Goal: Task Accomplishment & Management: Use online tool/utility

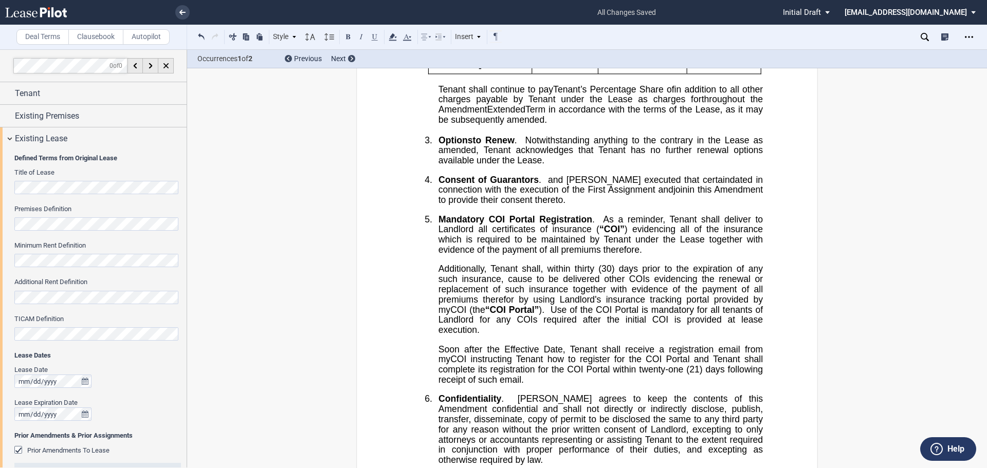
scroll to position [24, 0]
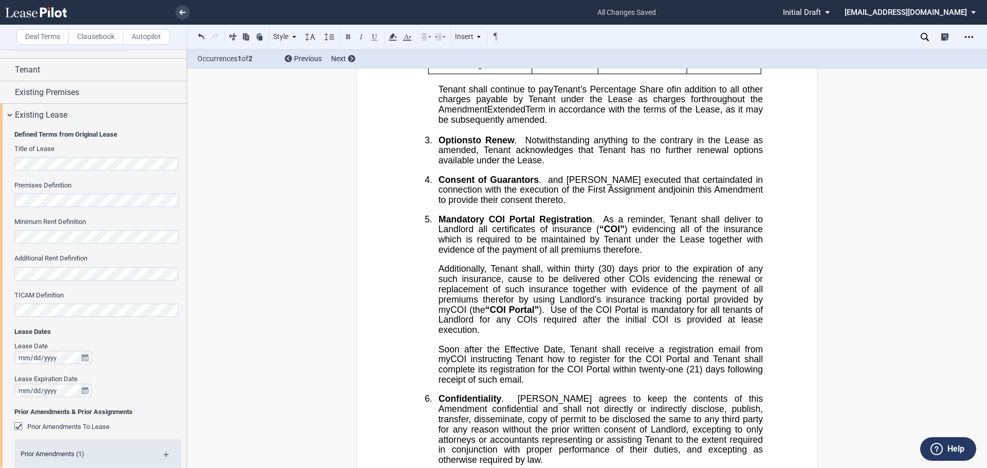
click at [439, 145] on span "Option" at bounding box center [453, 140] width 29 height 10
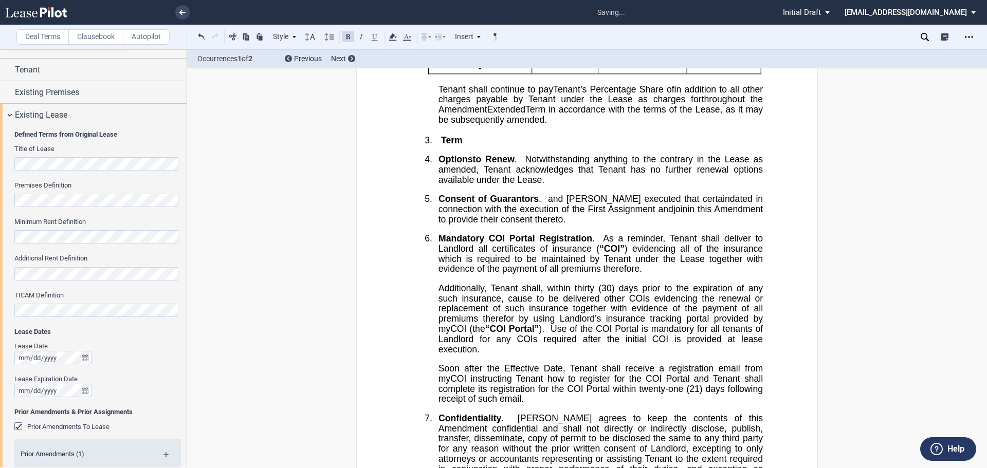
click at [441, 145] on span "﻿Term" at bounding box center [452, 140] width 22 height 10
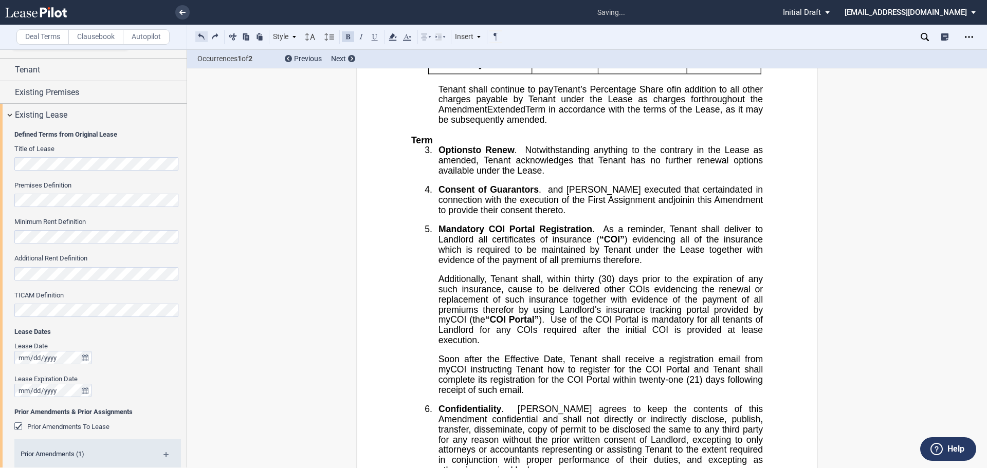
click at [201, 39] on button at bounding box center [201, 36] width 12 height 12
click at [201, 39] on div "Style 1. Section a. Subsection Normal Normal 8pt 9pt 10pt 10.5pt 11pt 12pt 14pt…" at bounding box center [349, 36] width 308 height 13
click at [215, 33] on button at bounding box center [215, 36] width 12 height 12
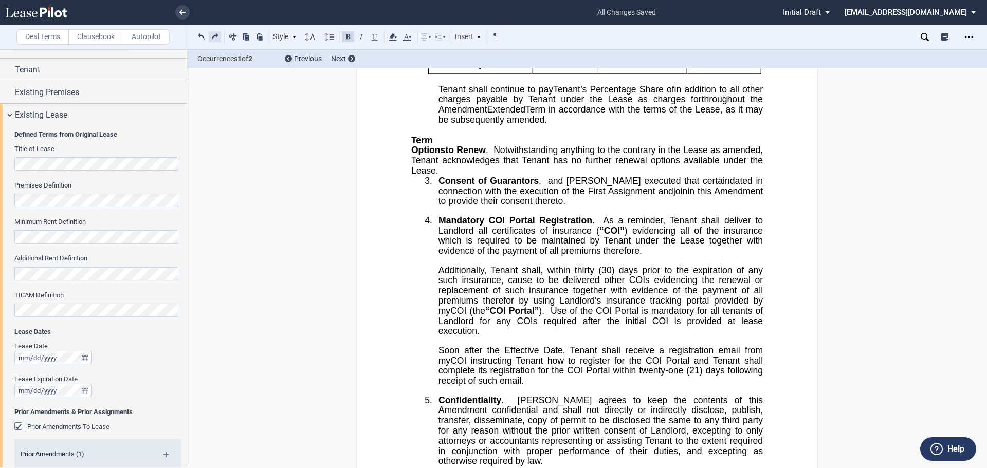
click at [215, 33] on button at bounding box center [215, 36] width 12 height 12
click at [199, 35] on button at bounding box center [201, 36] width 12 height 12
click at [202, 33] on button at bounding box center [201, 36] width 12 height 12
click at [205, 35] on div "Style 1. Section a. Subsection Normal Normal 8pt 9pt 10pt 10.5pt 11pt 12pt 14pt…" at bounding box center [349, 36] width 308 height 13
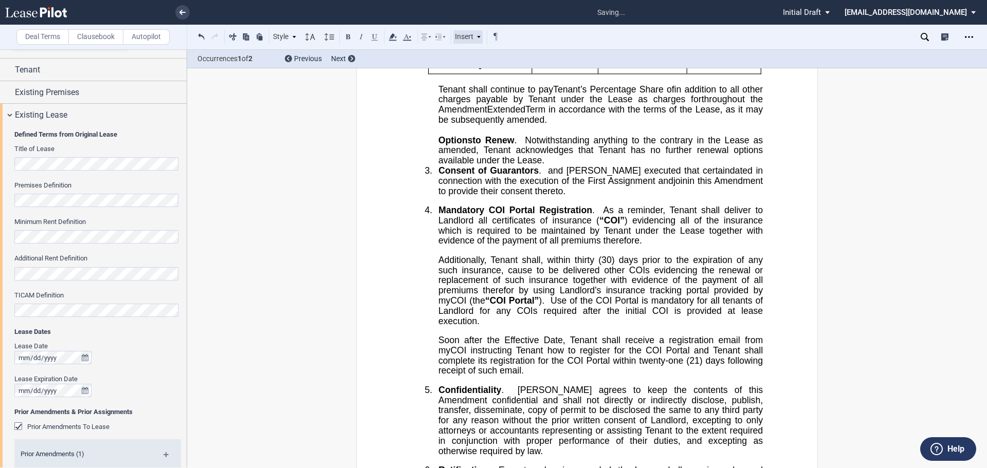
click at [477, 38] on icon at bounding box center [478, 36] width 5 height 5
click at [552, 70] on div "1. Section" at bounding box center [592, 68] width 123 height 9
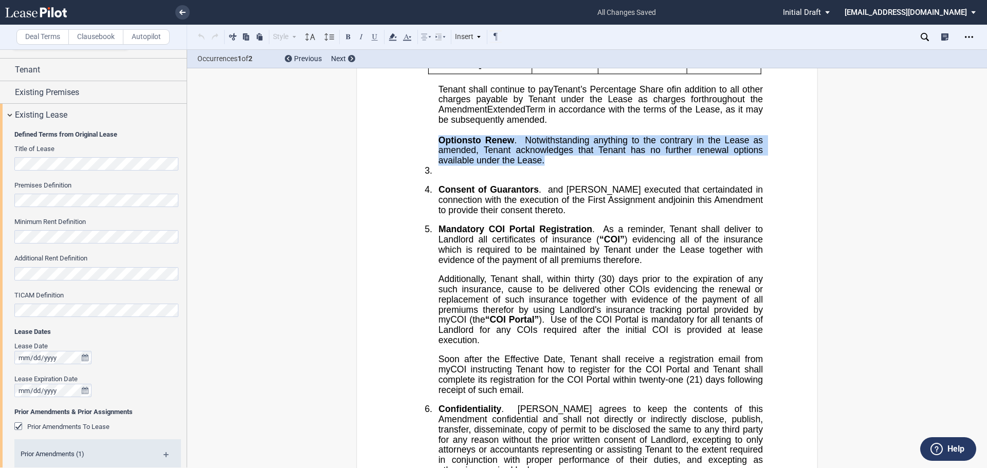
drag, startPoint x: 437, startPoint y: 201, endPoint x: 543, endPoint y: 221, distance: 107.3
click at [543, 166] on p "﻿ ﻿ Option s to Renew . Notwithstanding anything to the contrary in the Lease a…" at bounding box center [601, 150] width 325 height 30
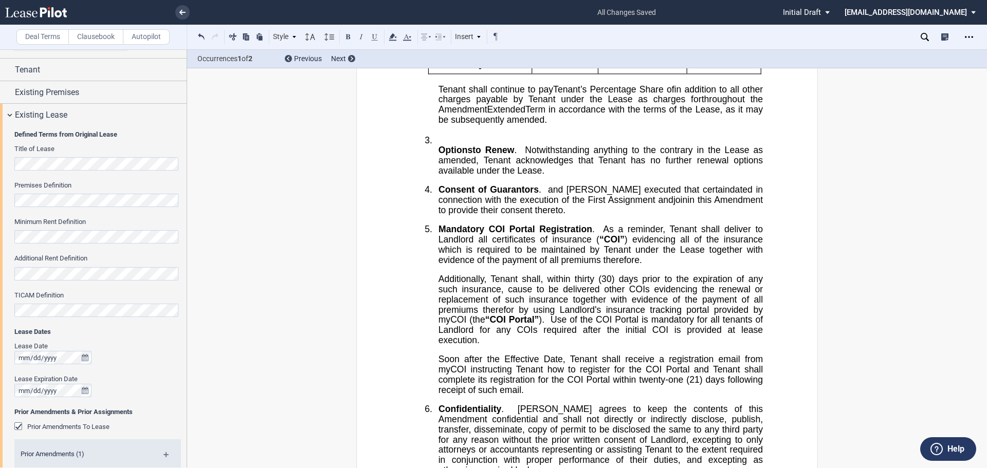
click at [434, 176] on div "!!SET_LEVEL_0!! !!WITNESSETH_LEVEL_1!! 3. ​ Option s to Renew . Notwithstanding…" at bounding box center [587, 155] width 352 height 41
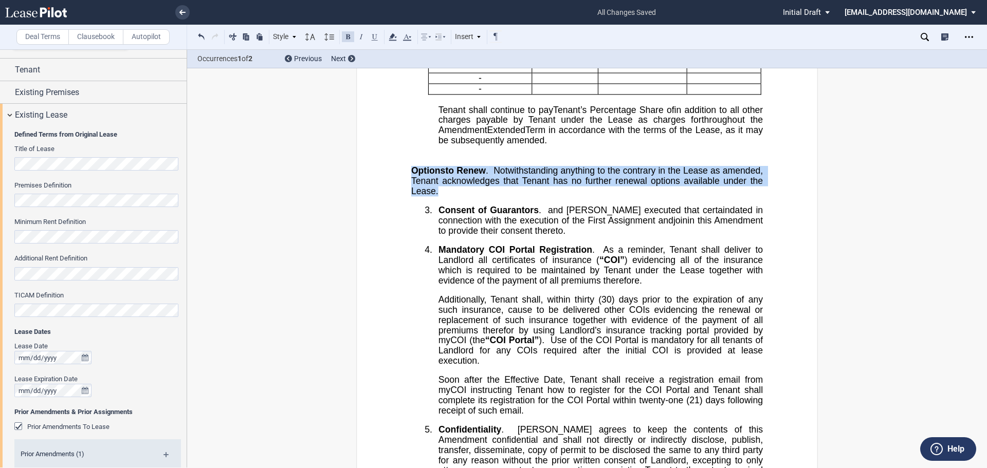
drag, startPoint x: 407, startPoint y: 230, endPoint x: 477, endPoint y: 209, distance: 73.7
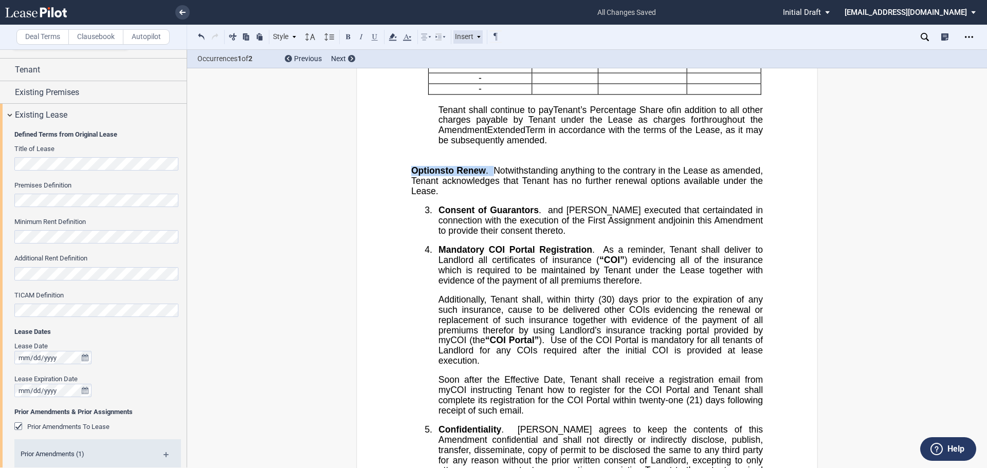
click at [468, 42] on div "Insert" at bounding box center [469, 36] width 30 height 13
click at [552, 65] on div "1. Section" at bounding box center [592, 68] width 123 height 9
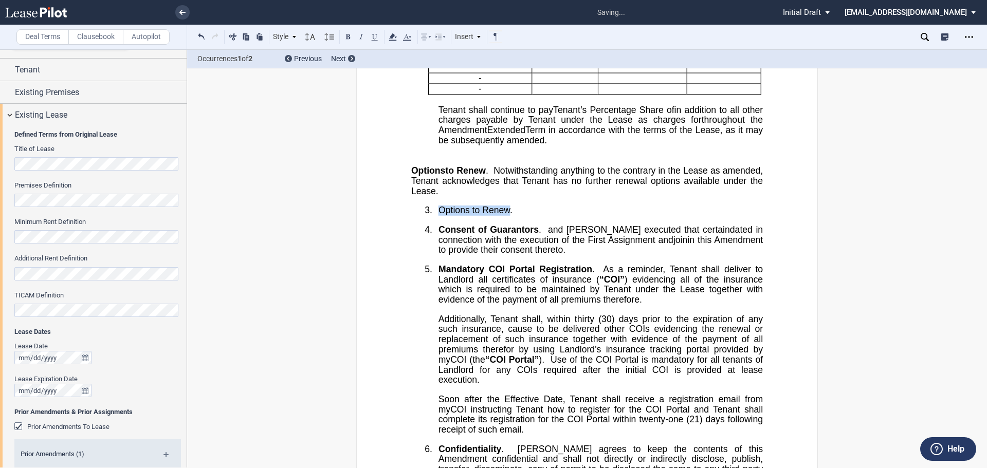
drag, startPoint x: 508, startPoint y: 272, endPoint x: 436, endPoint y: 272, distance: 72.5
click at [439, 215] on span "​Options to Renew." at bounding box center [476, 211] width 74 height 10
click at [347, 39] on button at bounding box center [348, 36] width 12 height 12
drag, startPoint x: 496, startPoint y: 256, endPoint x: 508, endPoint y: 230, distance: 27.8
click at [508, 196] on p "Option s to Renew . Notwithstanding anything to the contrary in the Lease as am…" at bounding box center [587, 181] width 352 height 30
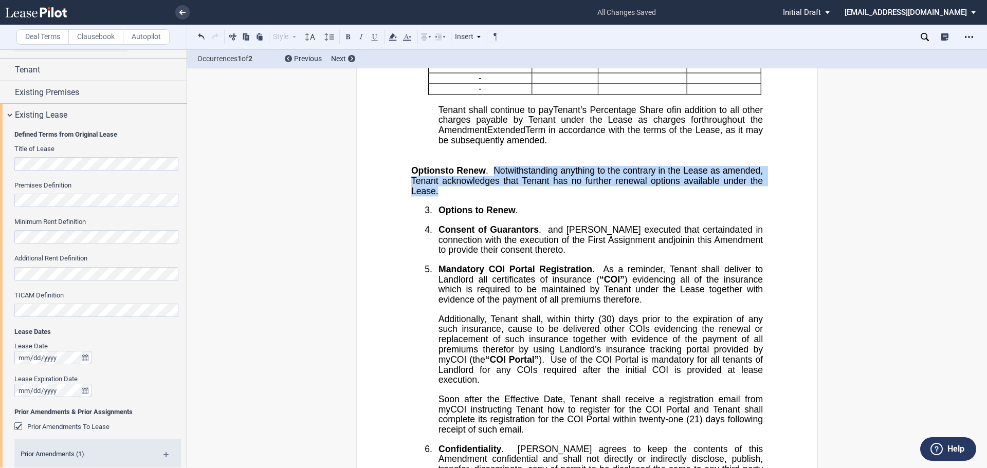
drag, startPoint x: 506, startPoint y: 230, endPoint x: 524, endPoint y: 251, distance: 27.7
click at [524, 196] on p "Option s to Renew . Notwithstanding anything to the contrary in the Lease as am…" at bounding box center [587, 181] width 352 height 30
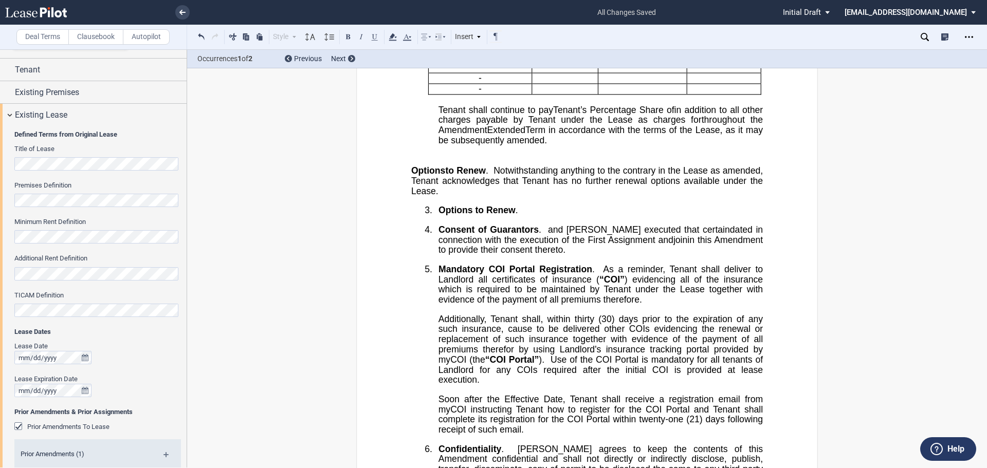
drag, startPoint x: 524, startPoint y: 245, endPoint x: 534, endPoint y: 273, distance: 29.0
click at [518, 196] on span "Notwithstanding anything to the contrary in the Lease as amended, Tenant acknow…" at bounding box center [588, 181] width 354 height 30
click at [534, 216] on p "3. ​Options to Renew ." at bounding box center [601, 211] width 325 height 10
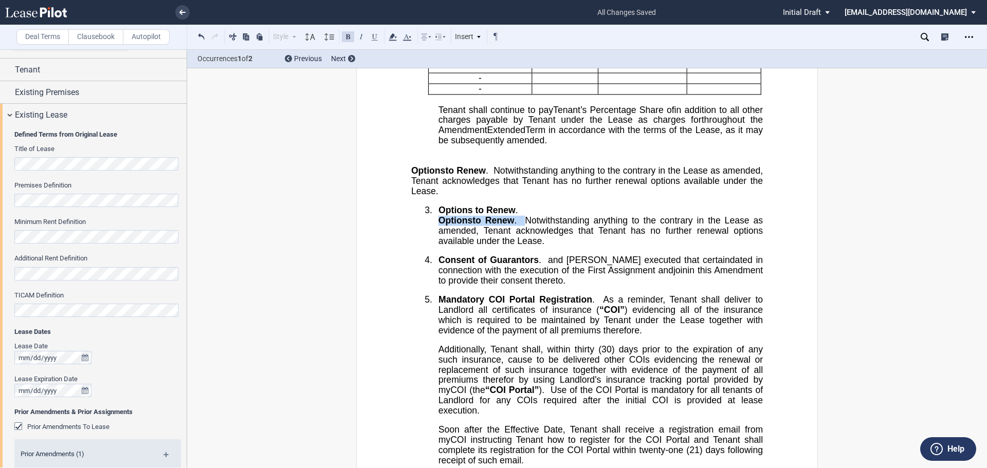
drag, startPoint x: 525, startPoint y: 280, endPoint x: 438, endPoint y: 280, distance: 86.9
click at [439, 246] on p "Option s to Renew . Notwithstanding anything to the contrary in the Lease as am…" at bounding box center [601, 231] width 325 height 30
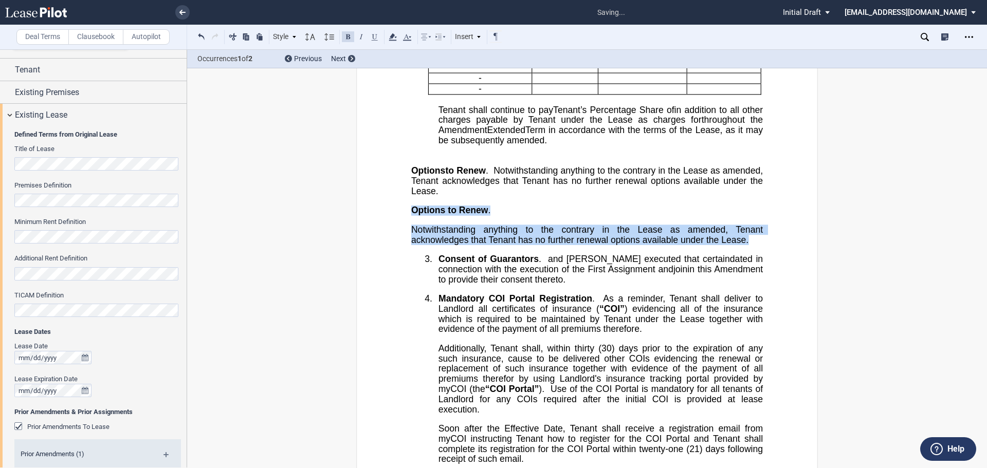
drag, startPoint x: 755, startPoint y: 305, endPoint x: 407, endPoint y: 271, distance: 350.4
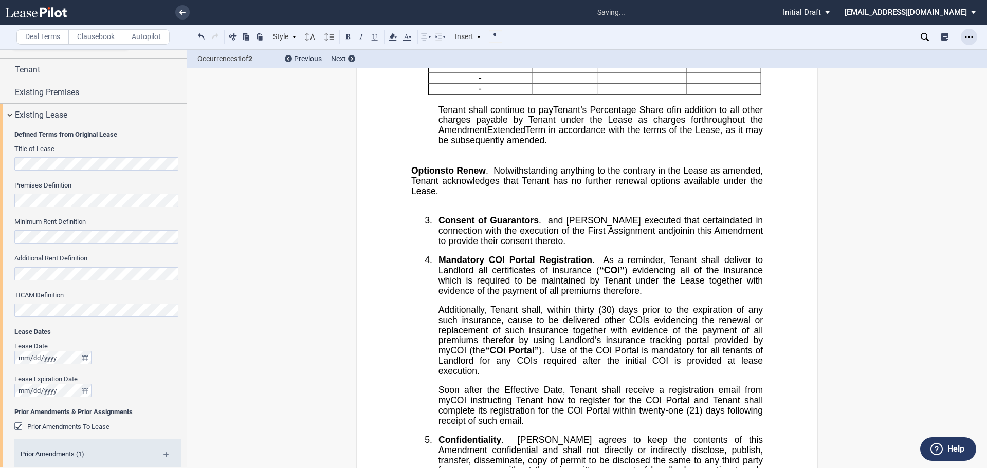
click at [962, 39] on div "Open Lease options menu" at bounding box center [969, 37] width 16 height 16
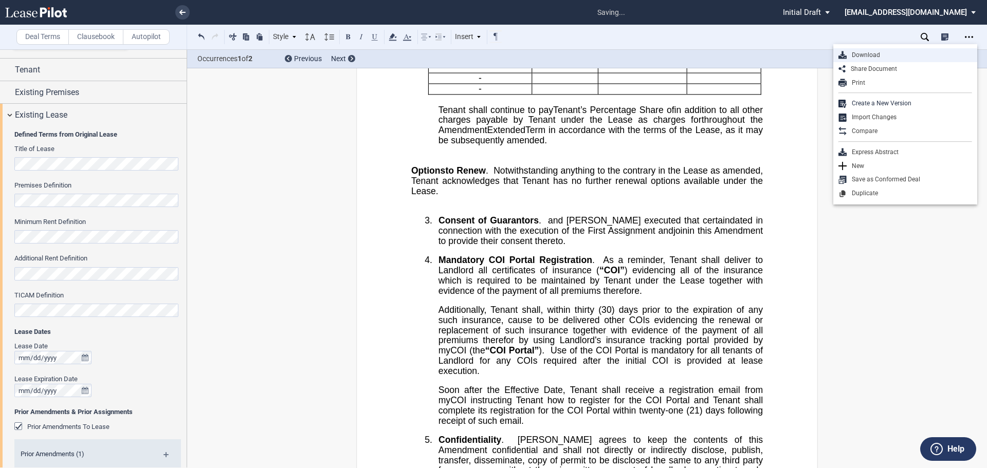
click at [928, 55] on div "Download" at bounding box center [909, 55] width 125 height 9
